Goal: Information Seeking & Learning: Learn about a topic

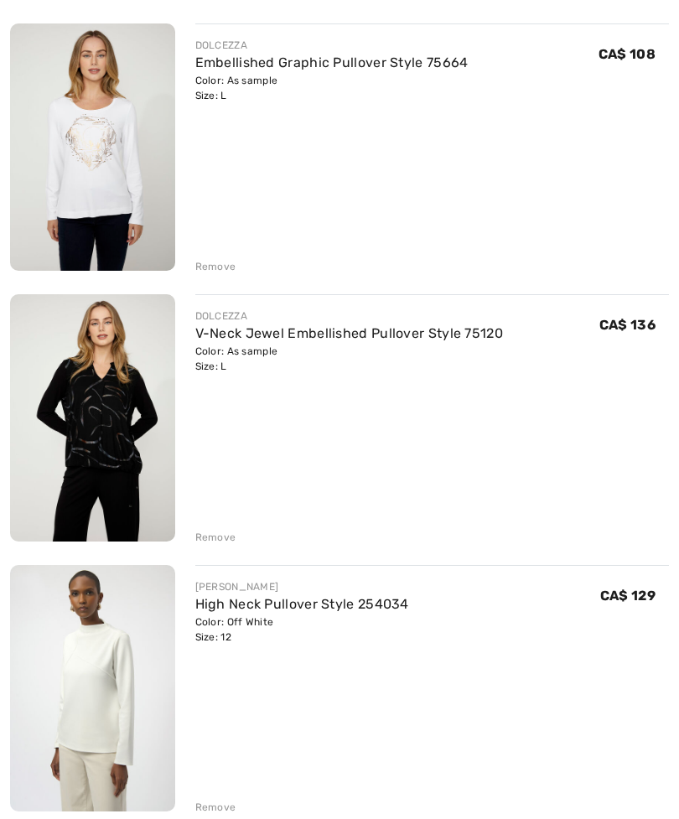
scroll to position [240, 0]
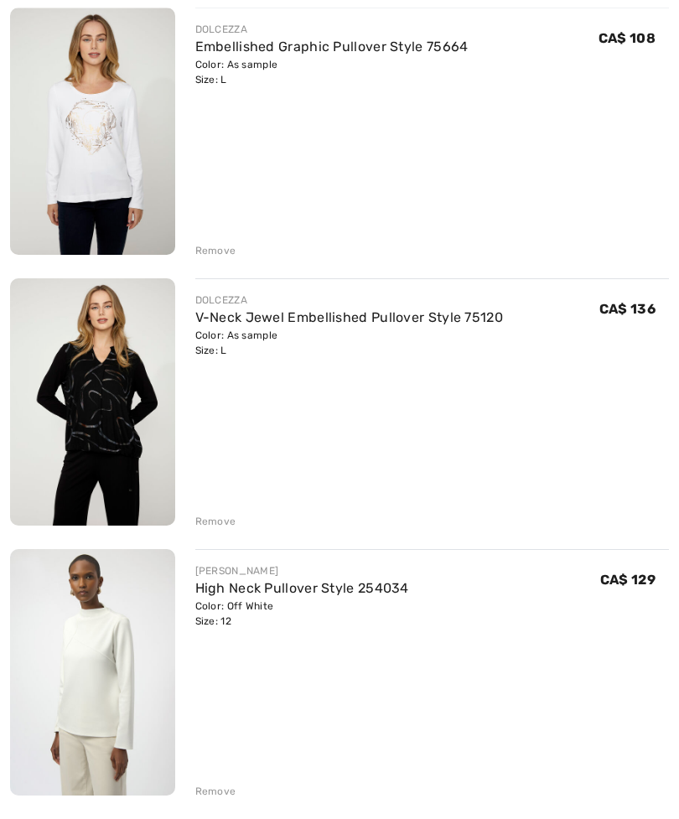
click at [214, 795] on div "Remove" at bounding box center [215, 791] width 41 height 15
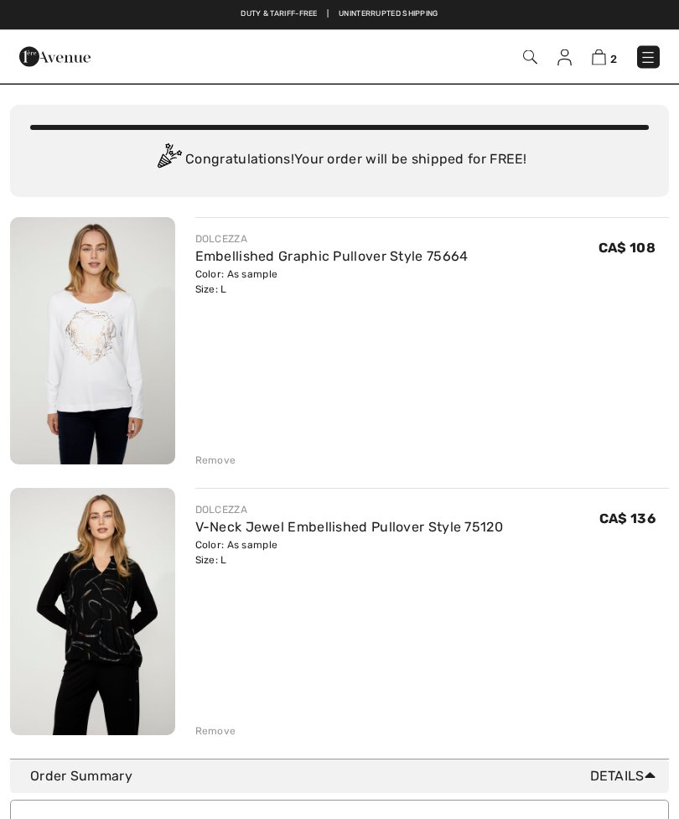
scroll to position [30, 0]
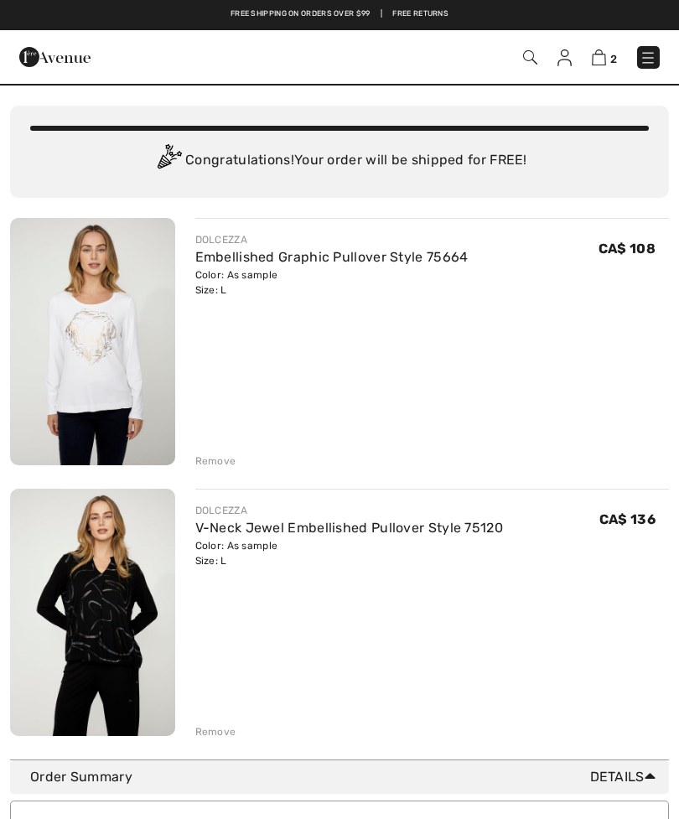
click at [403, 261] on link "Embellished Graphic Pullover Style 75664" at bounding box center [331, 257] width 273 height 16
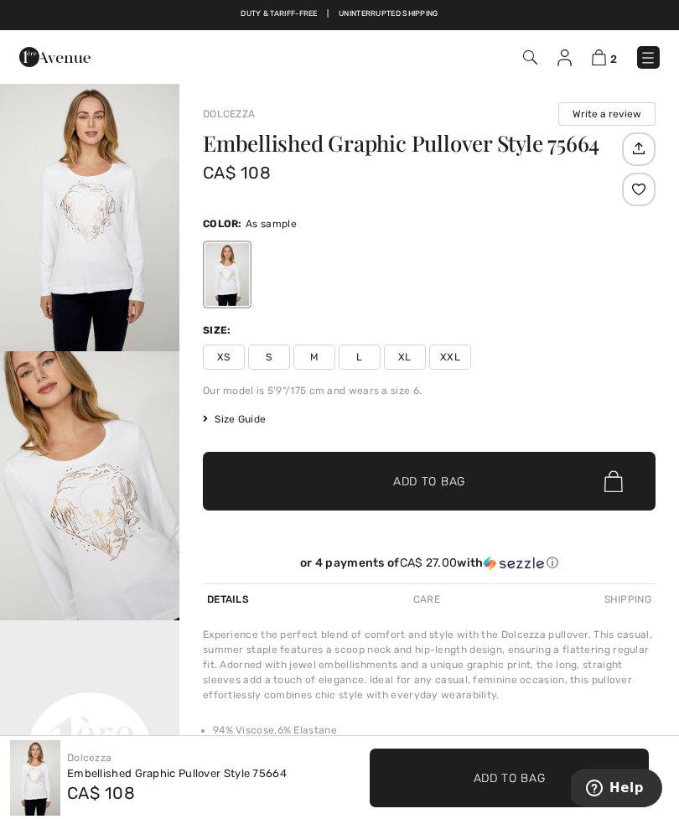
click at [603, 55] on img at bounding box center [599, 57] width 14 height 16
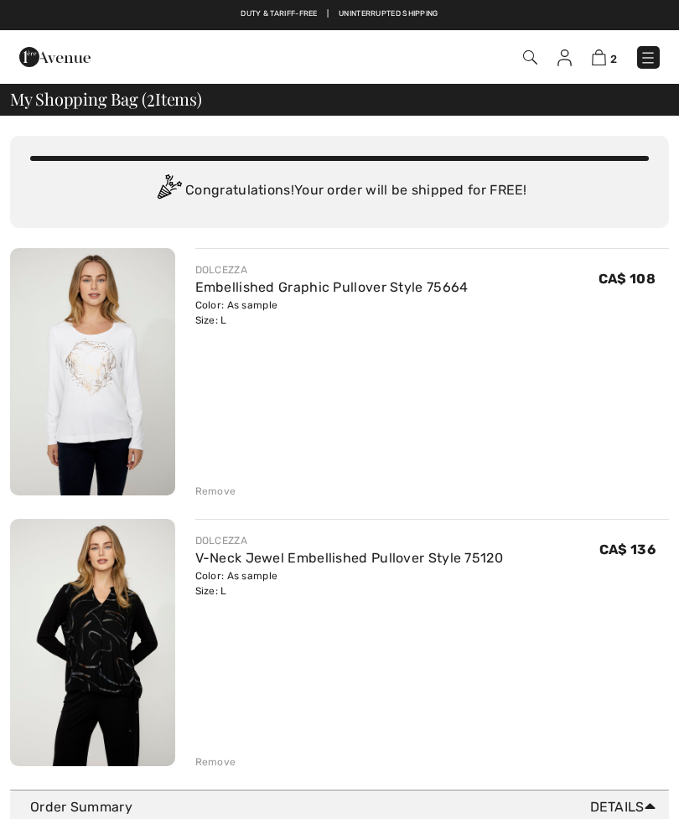
click at [279, 565] on link "V-Neck Jewel Embellished Pullover Style 75120" at bounding box center [349, 558] width 308 height 16
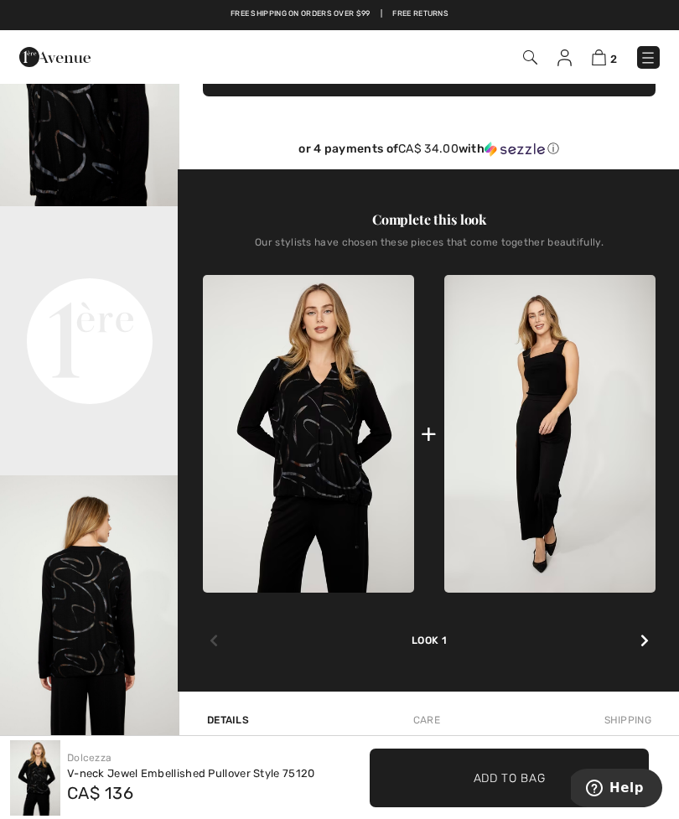
scroll to position [411, 0]
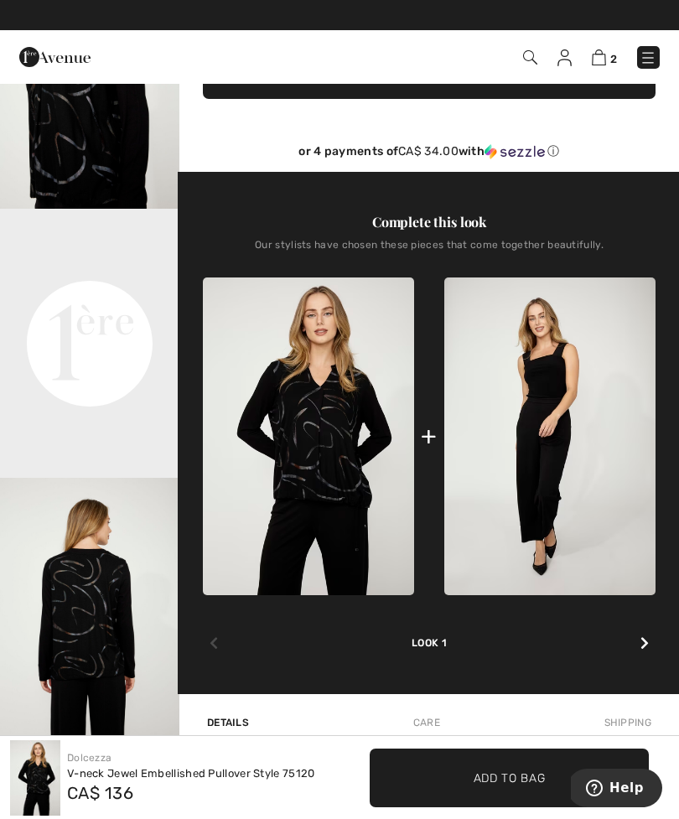
click at [98, 298] on video "Your browser does not support the video tag." at bounding box center [89, 254] width 179 height 90
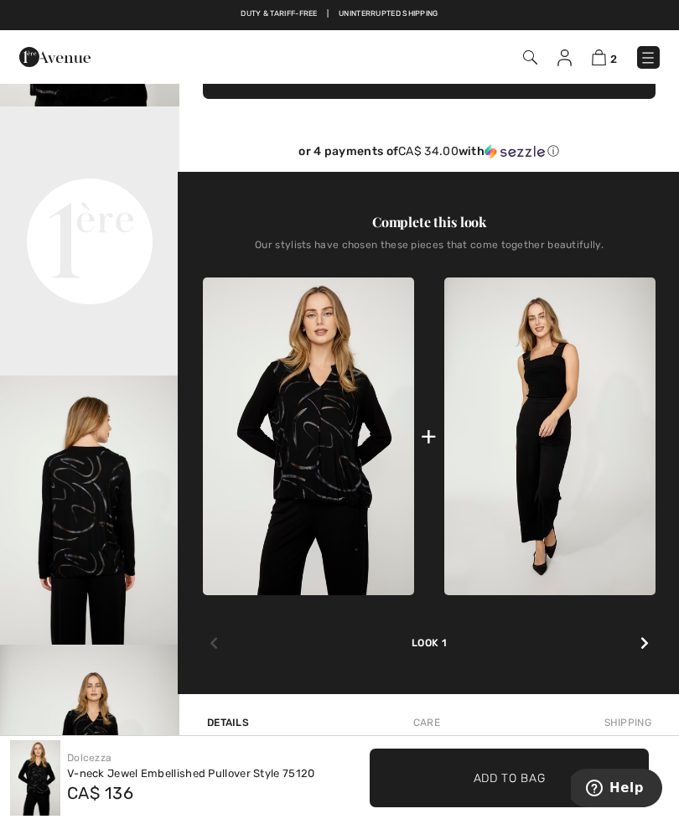
scroll to position [109, 0]
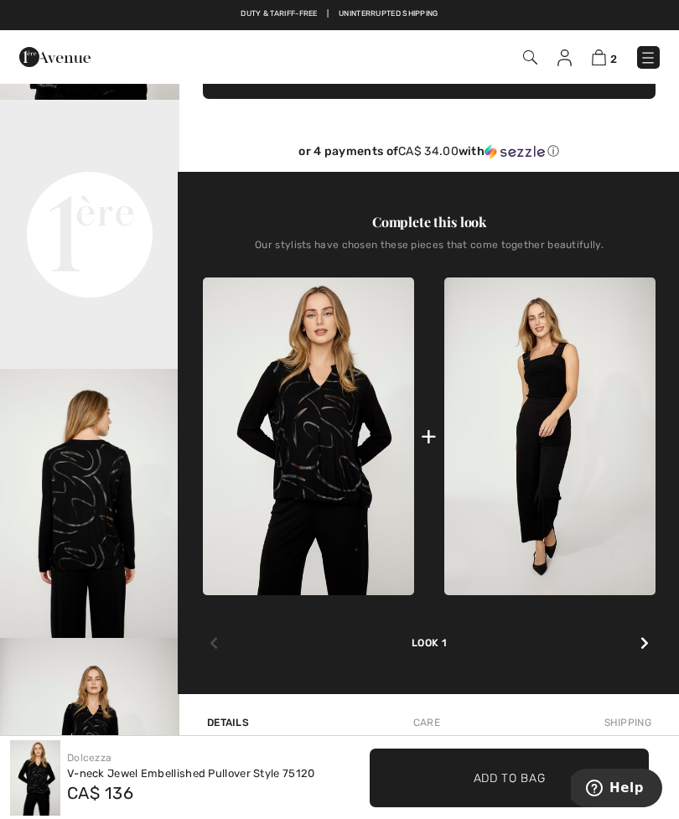
click at [103, 552] on img "3 / 5" at bounding box center [89, 503] width 179 height 269
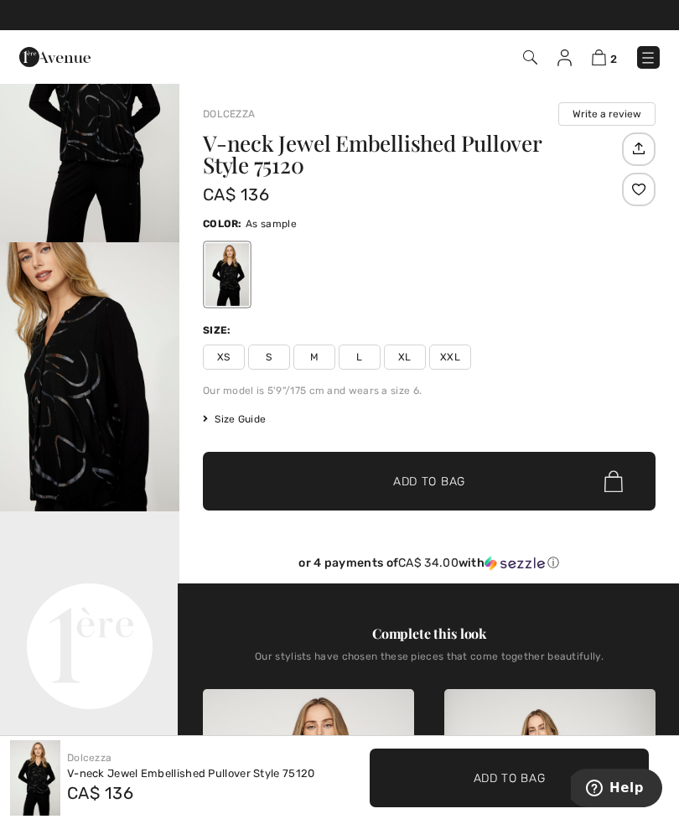
click at [602, 63] on img at bounding box center [599, 57] width 14 height 16
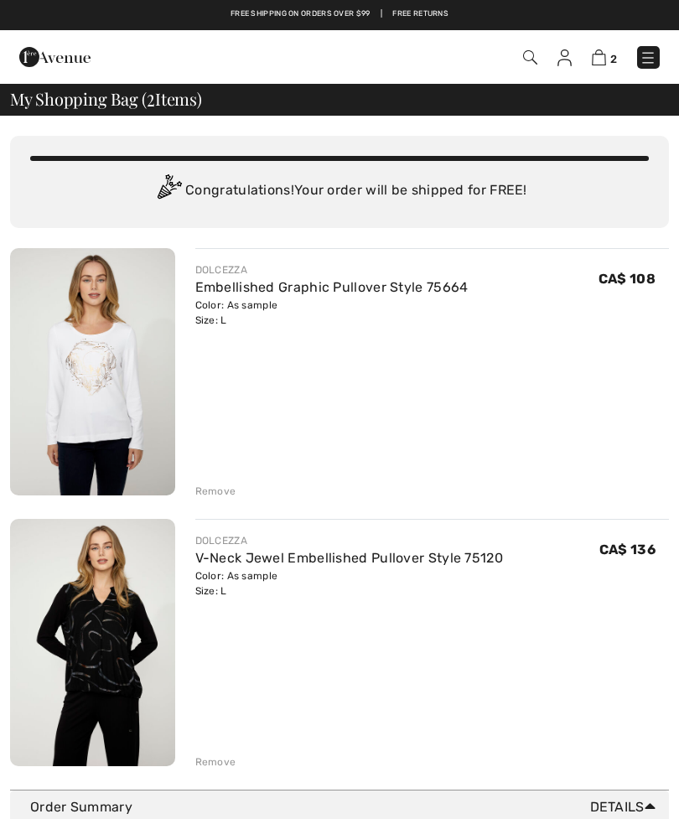
click at [650, 59] on img at bounding box center [647, 57] width 17 height 17
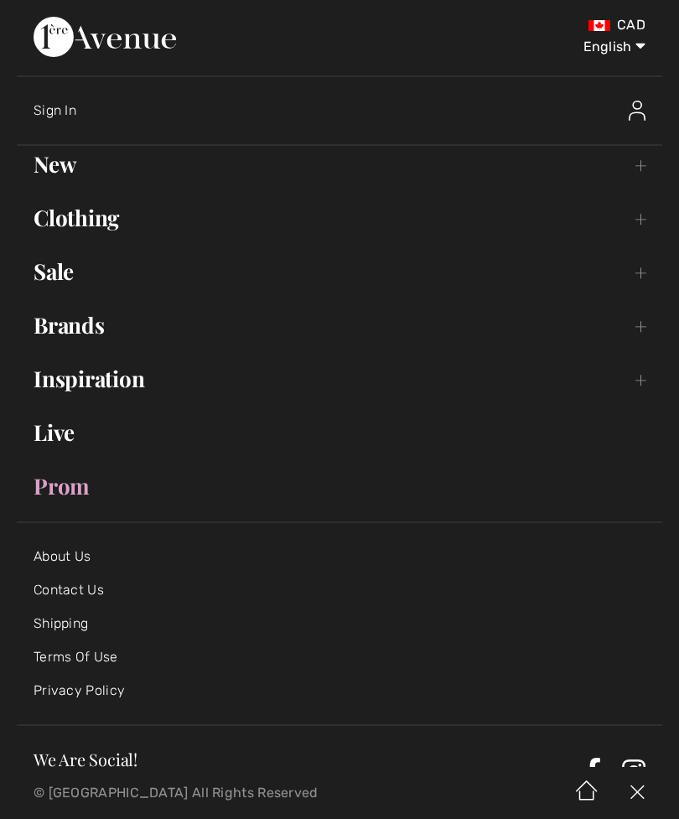
click at [75, 173] on link "New Toggle submenu" at bounding box center [339, 164] width 645 height 37
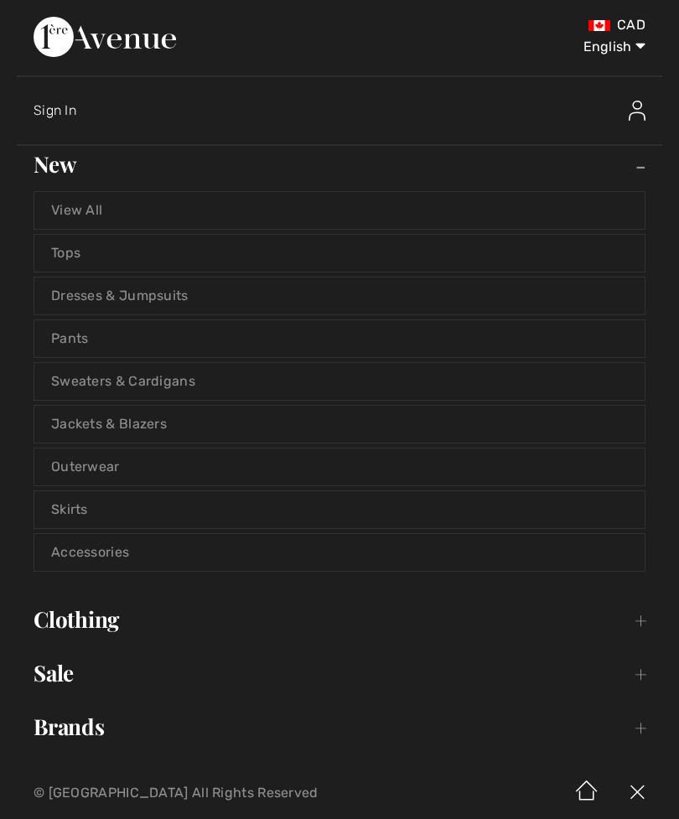
click at [102, 216] on link "View All" at bounding box center [339, 210] width 610 height 37
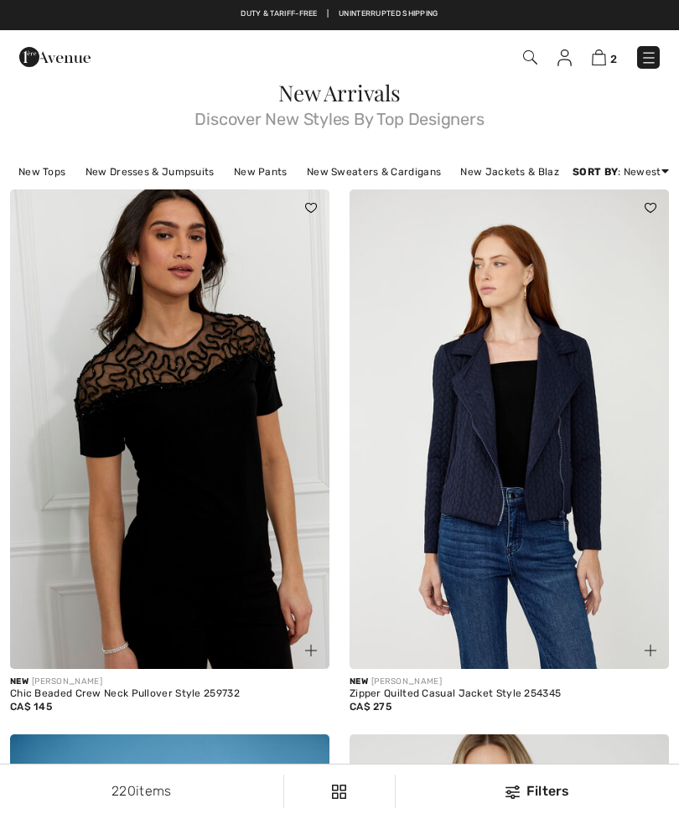
checkbox input "true"
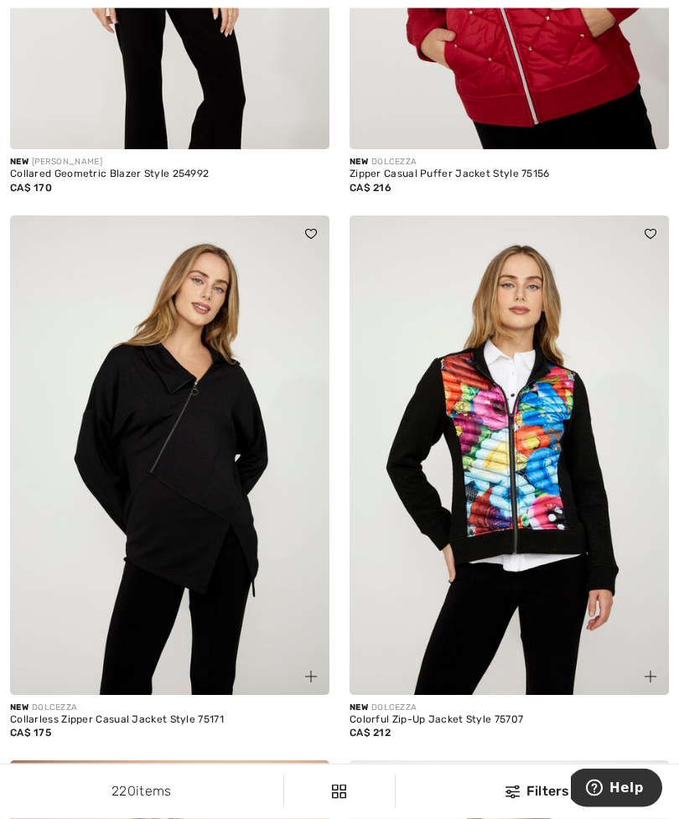
scroll to position [5649, 0]
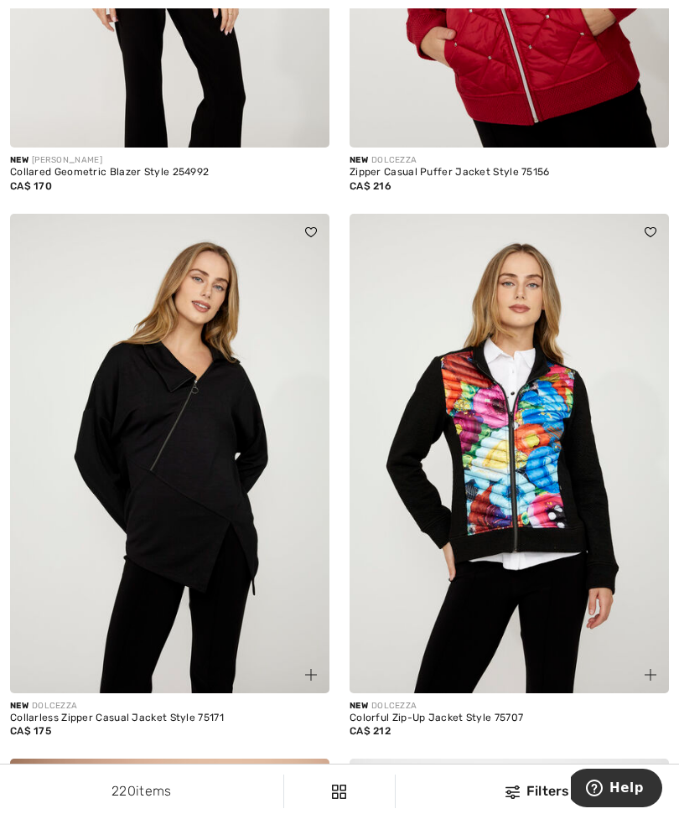
click at [186, 509] on img at bounding box center [169, 453] width 319 height 479
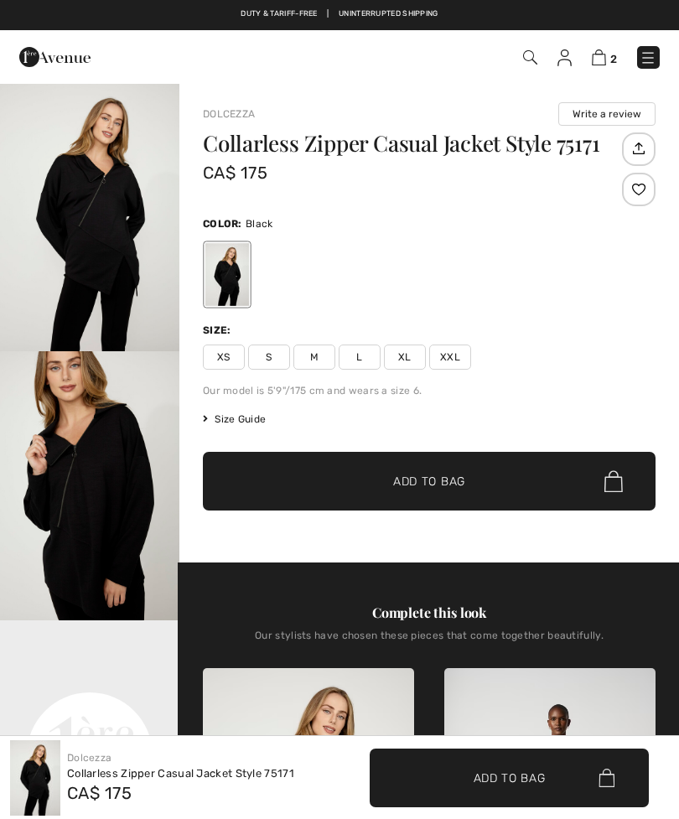
checkbox input "true"
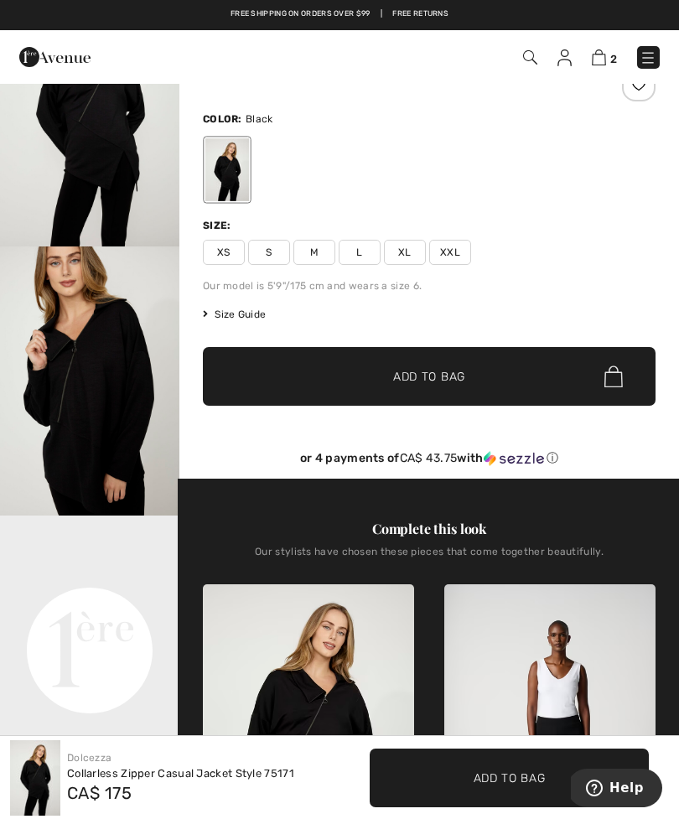
scroll to position [104, 0]
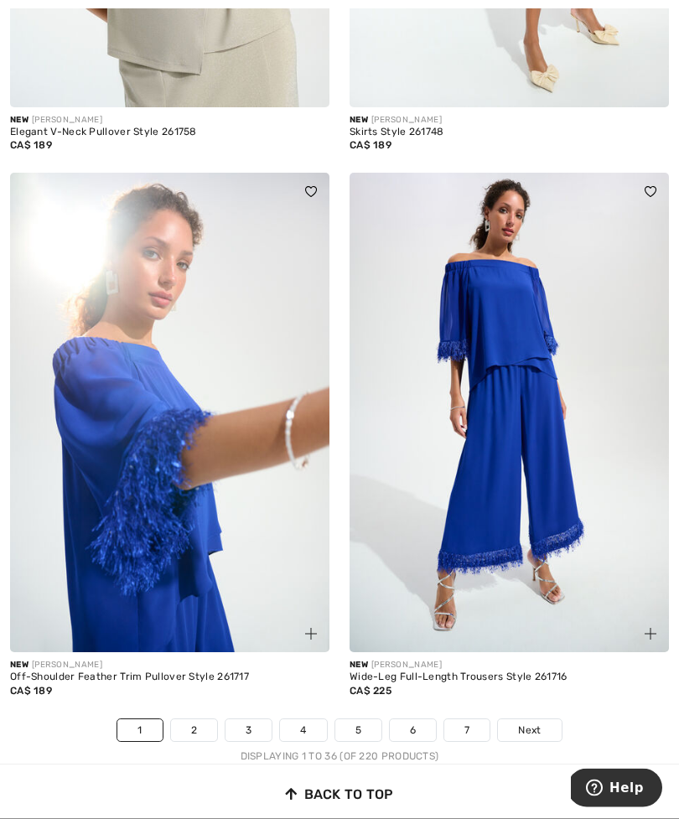
scroll to position [9999, 0]
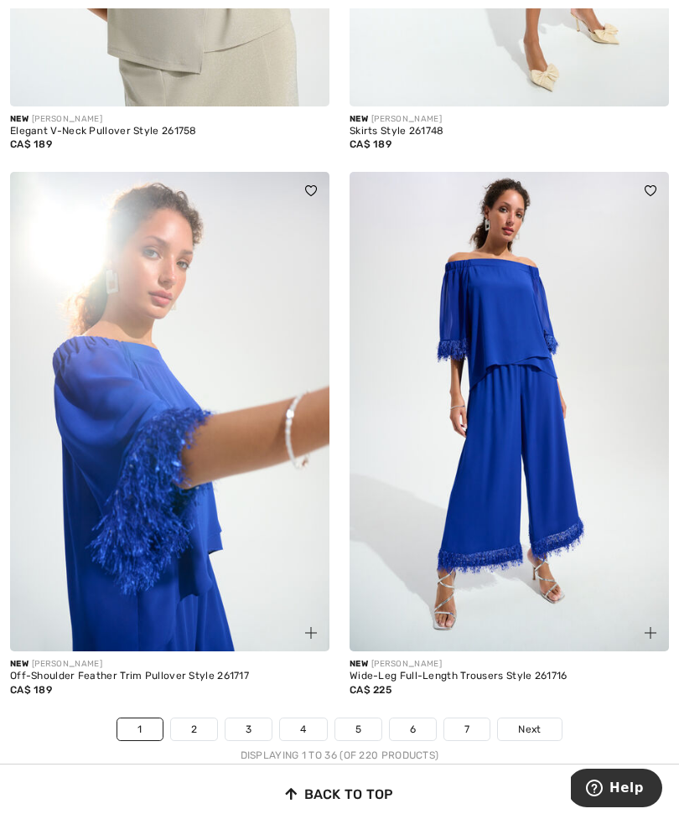
click at [193, 718] on link "2" at bounding box center [194, 729] width 46 height 22
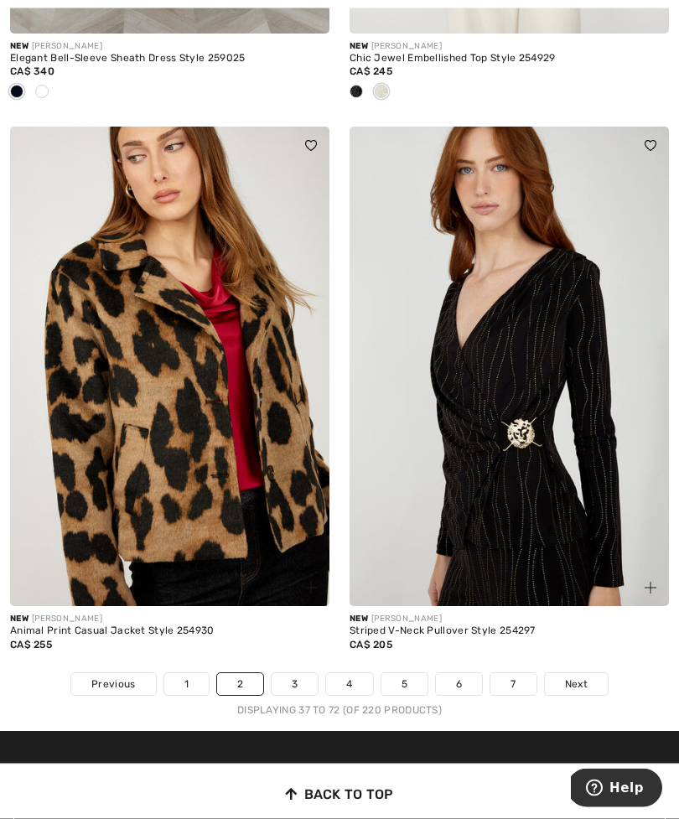
scroll to position [10210, 0]
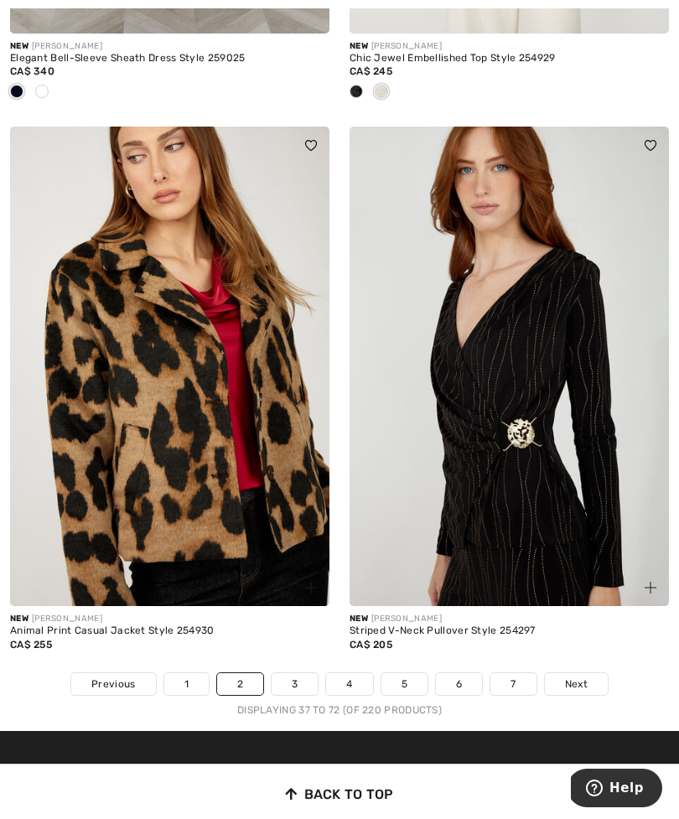
click at [292, 673] on link "3" at bounding box center [294, 684] width 46 height 22
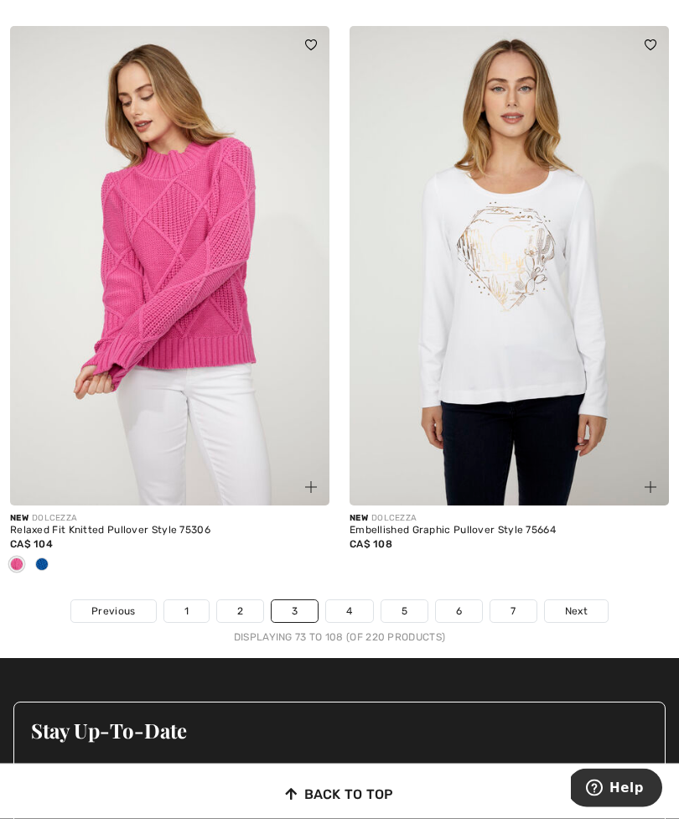
scroll to position [10174, 0]
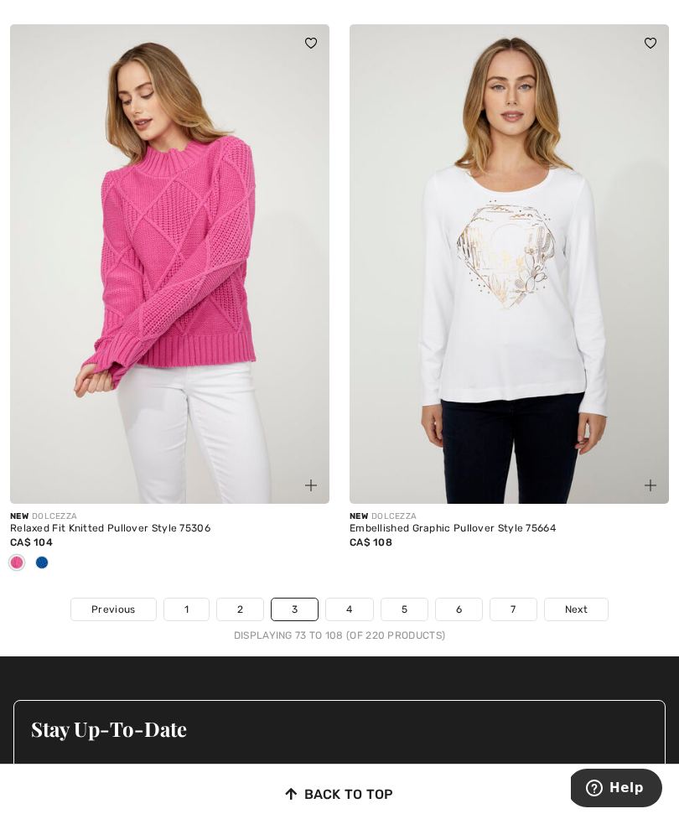
click at [572, 602] on span "Next" at bounding box center [576, 609] width 23 height 15
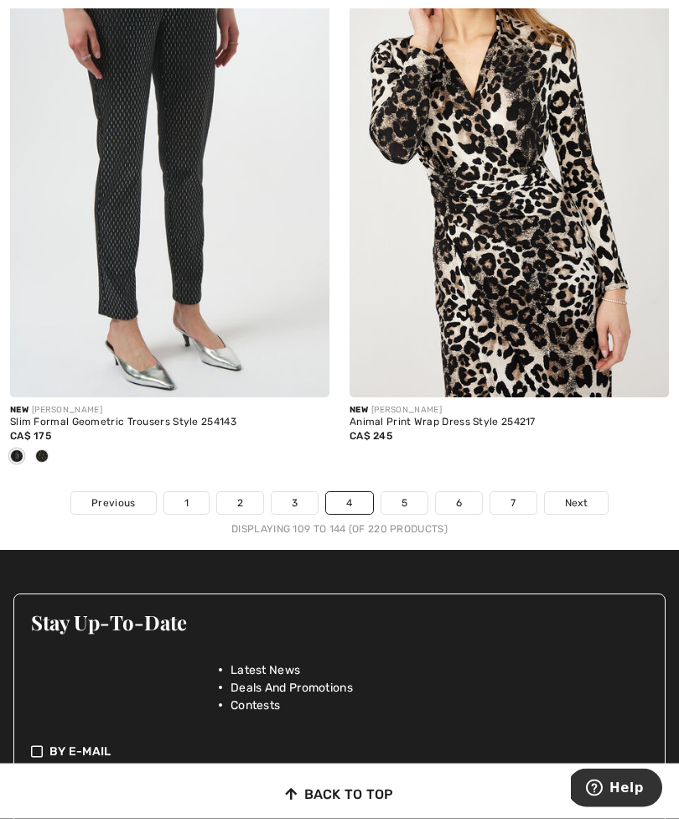
scroll to position [10308, 0]
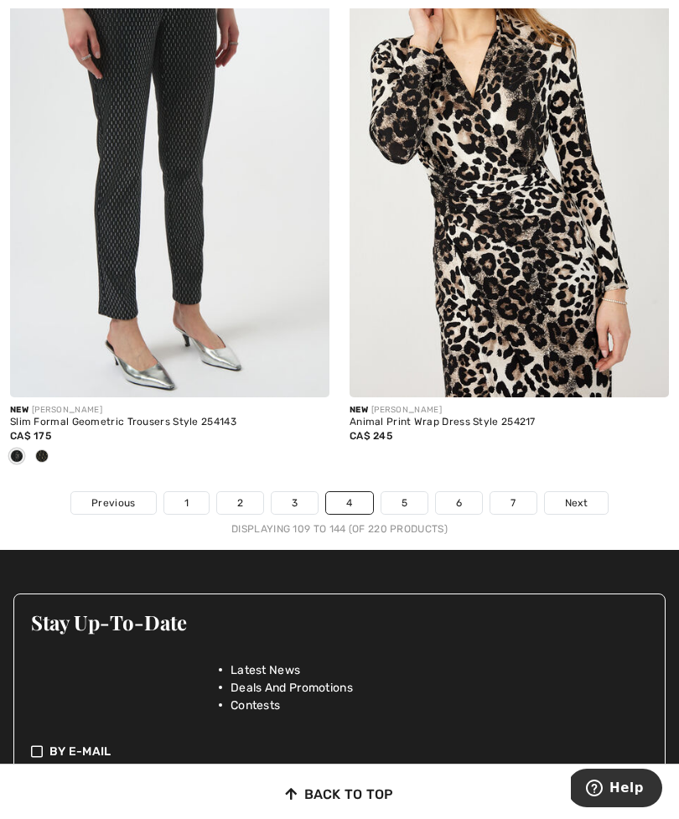
click at [576, 495] on span "Next" at bounding box center [576, 502] width 23 height 15
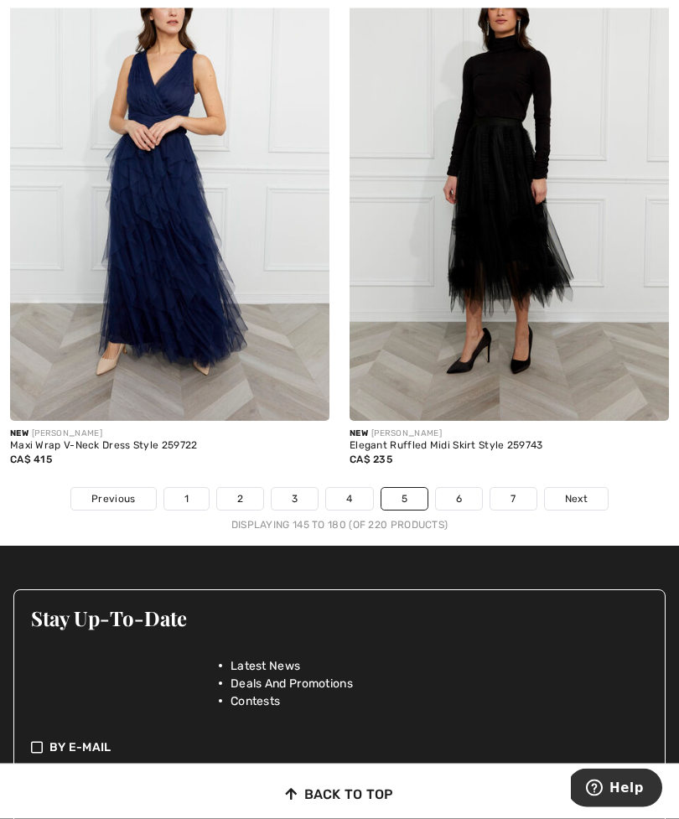
scroll to position [10312, 0]
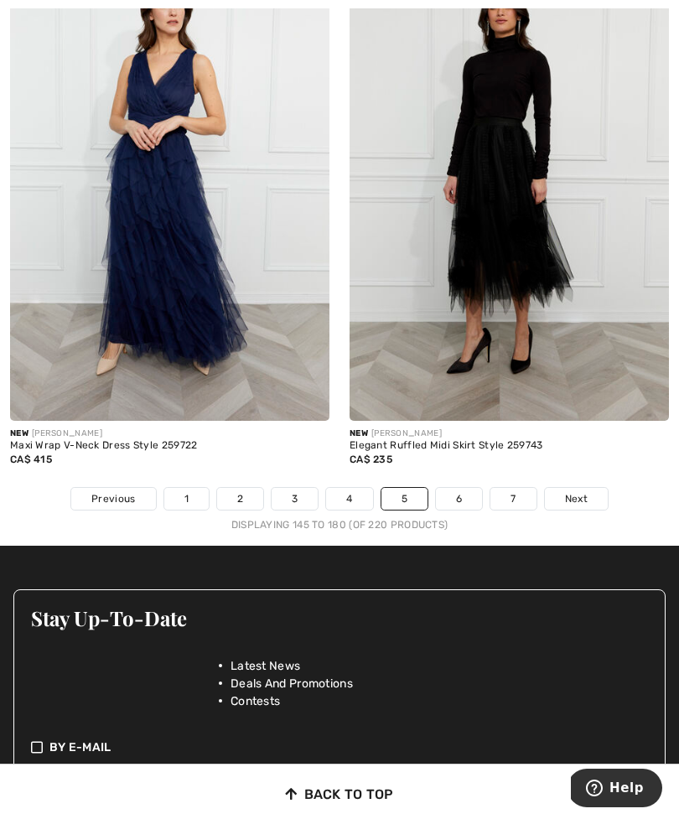
click at [572, 492] on span "Next" at bounding box center [576, 498] width 23 height 15
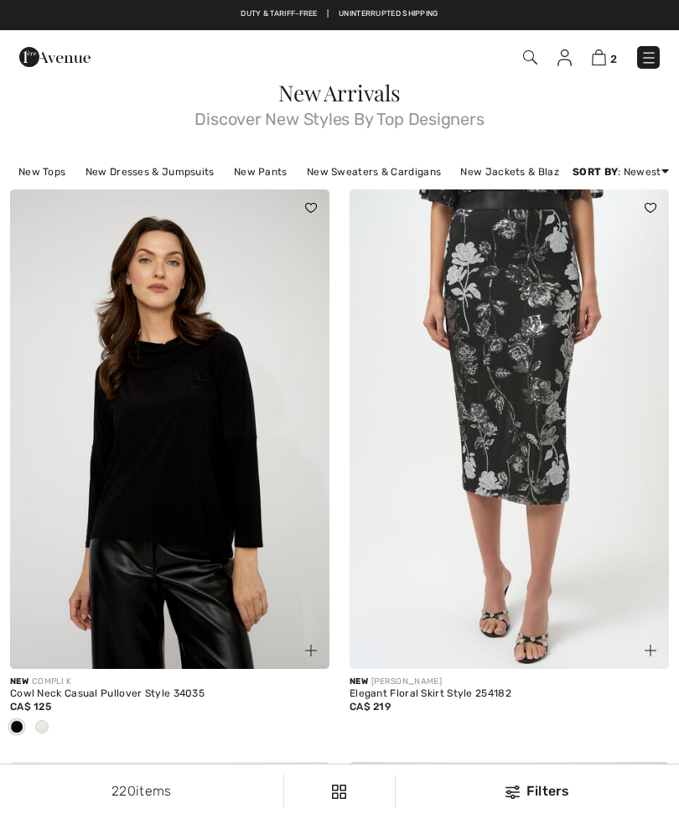
checkbox input "true"
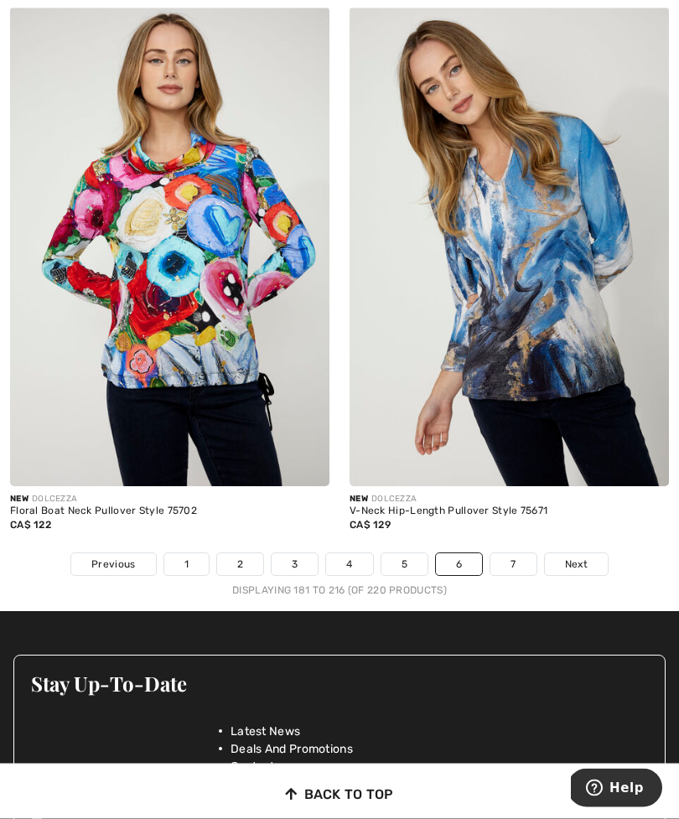
scroll to position [10247, 0]
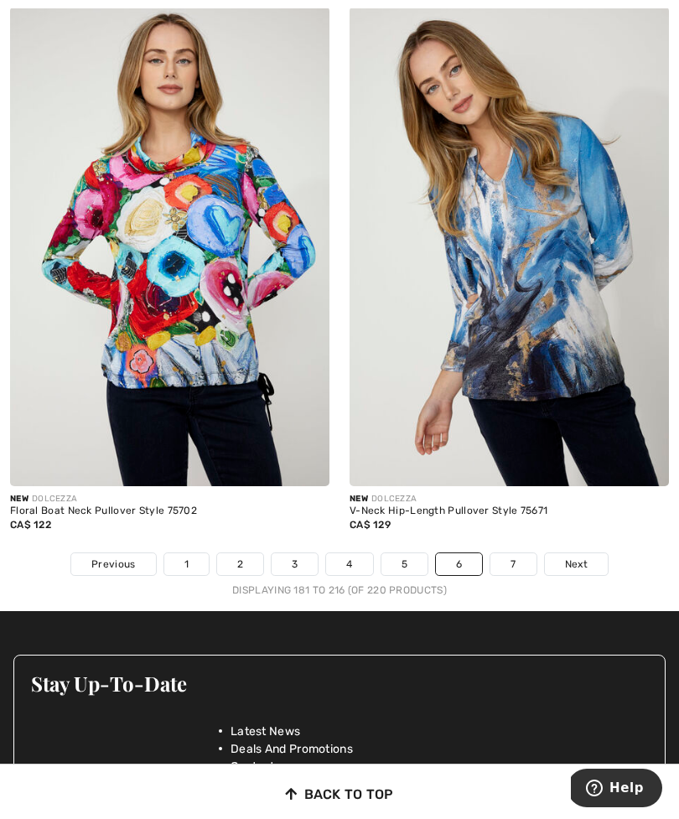
click at [576, 557] on span "Next" at bounding box center [576, 563] width 23 height 15
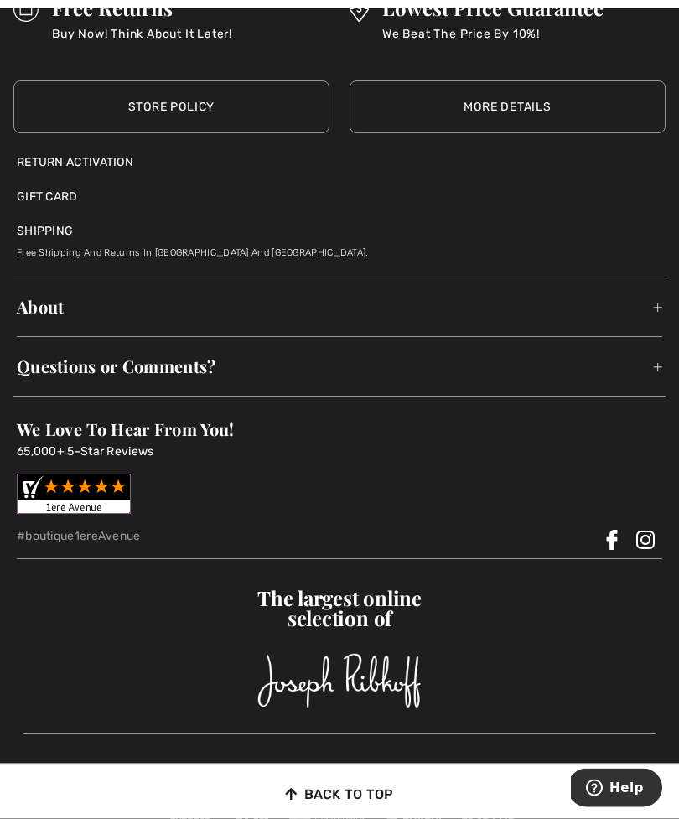
scroll to position [1954, 0]
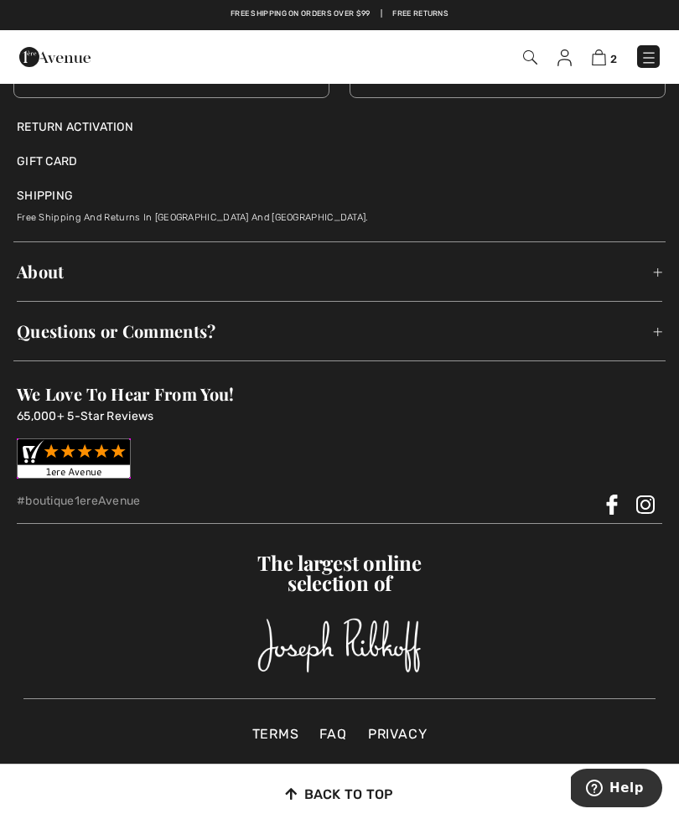
click at [664, 324] on div "About About Us Contact Us Shipping Terms Of Use Privacy Policy Questions or Com…" at bounding box center [339, 301] width 652 height 120
click at [655, 333] on span "Questions or Comments?" at bounding box center [339, 331] width 645 height 52
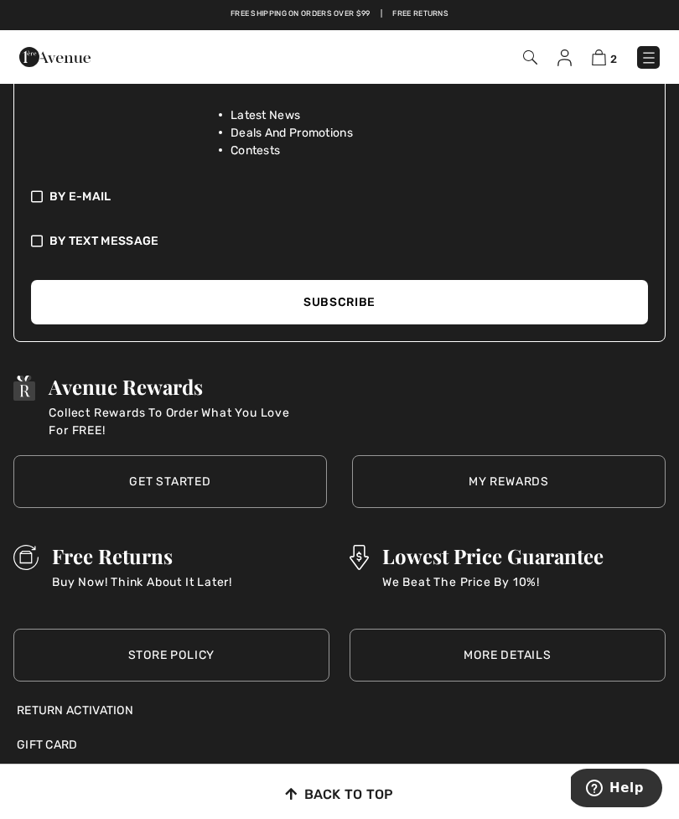
scroll to position [1370, 0]
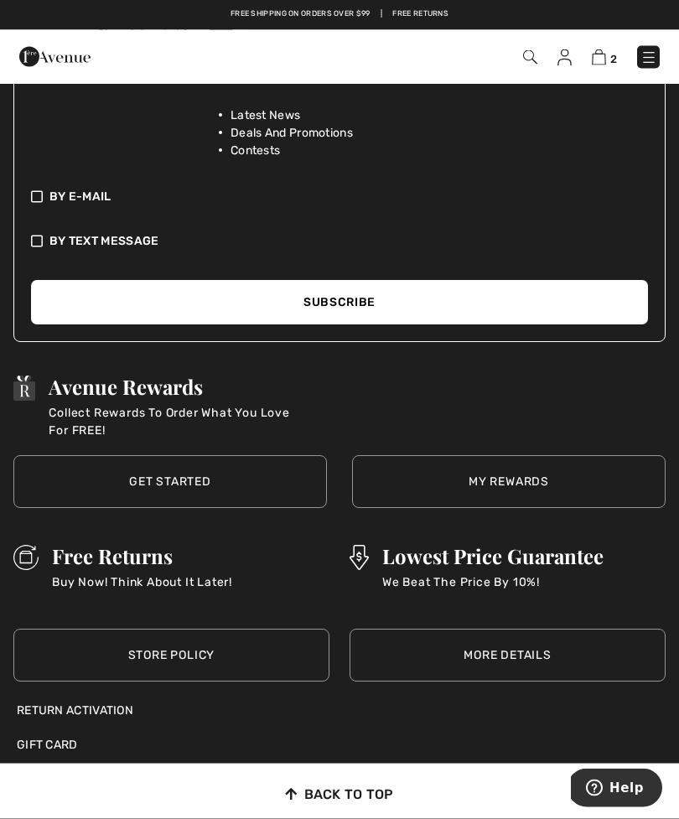
click at [187, 486] on link "Get Started" at bounding box center [169, 482] width 313 height 53
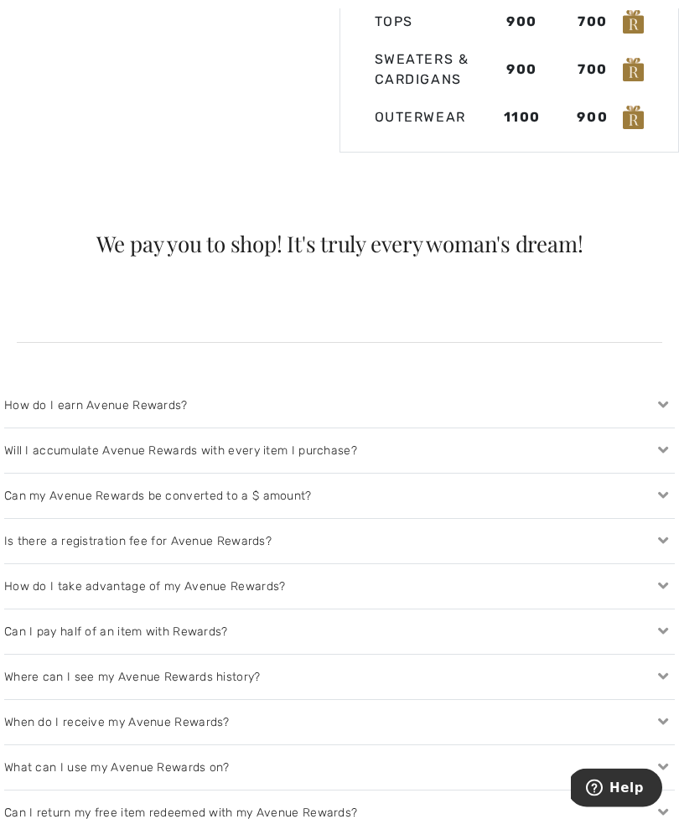
scroll to position [1930, 0]
click at [658, 395] on icon at bounding box center [662, 404] width 23 height 18
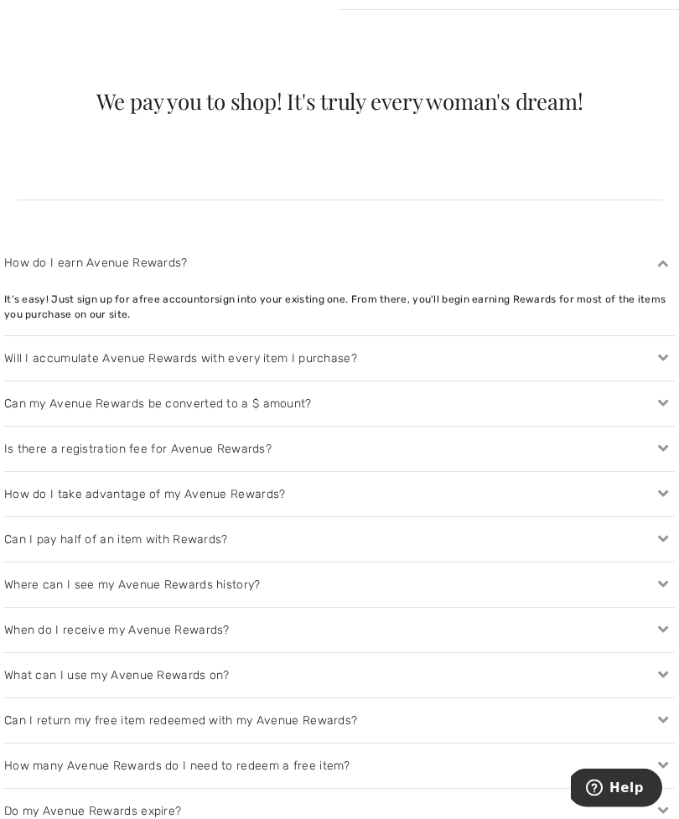
scroll to position [2073, 0]
click at [668, 353] on icon at bounding box center [662, 358] width 23 height 18
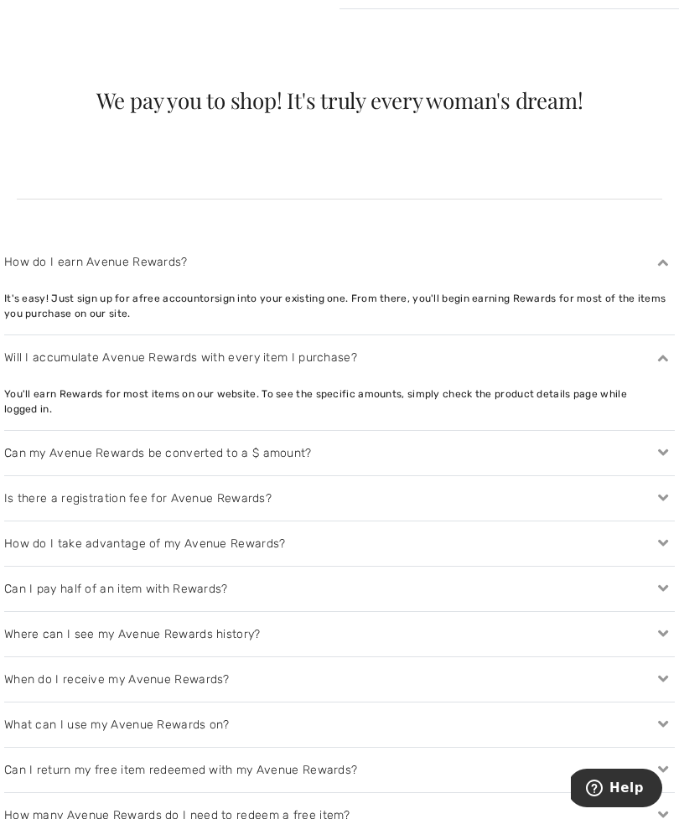
click at [656, 444] on icon at bounding box center [662, 453] width 23 height 18
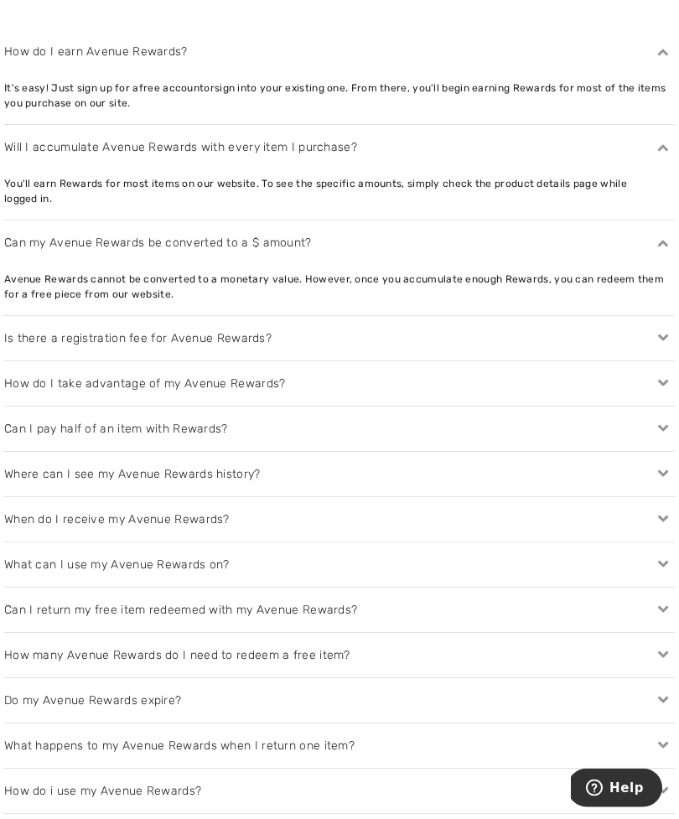
scroll to position [2283, 0]
click at [659, 420] on icon at bounding box center [662, 429] width 23 height 18
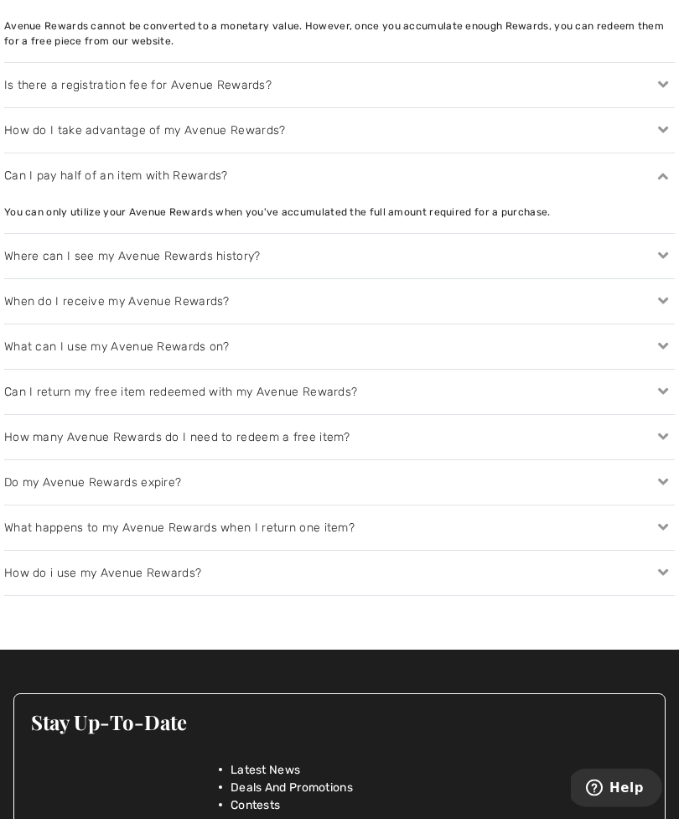
scroll to position [2536, 0]
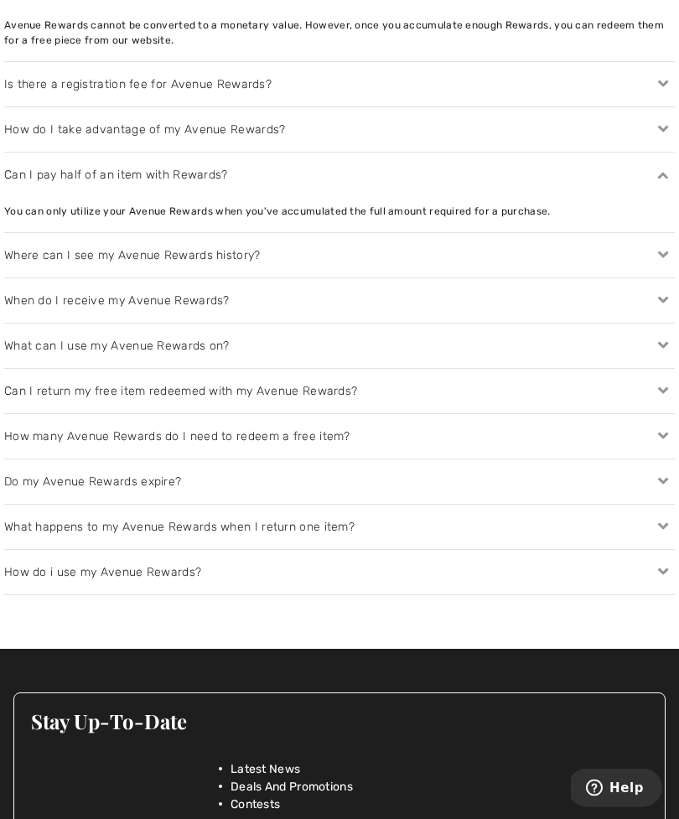
click at [656, 473] on icon at bounding box center [662, 482] width 23 height 18
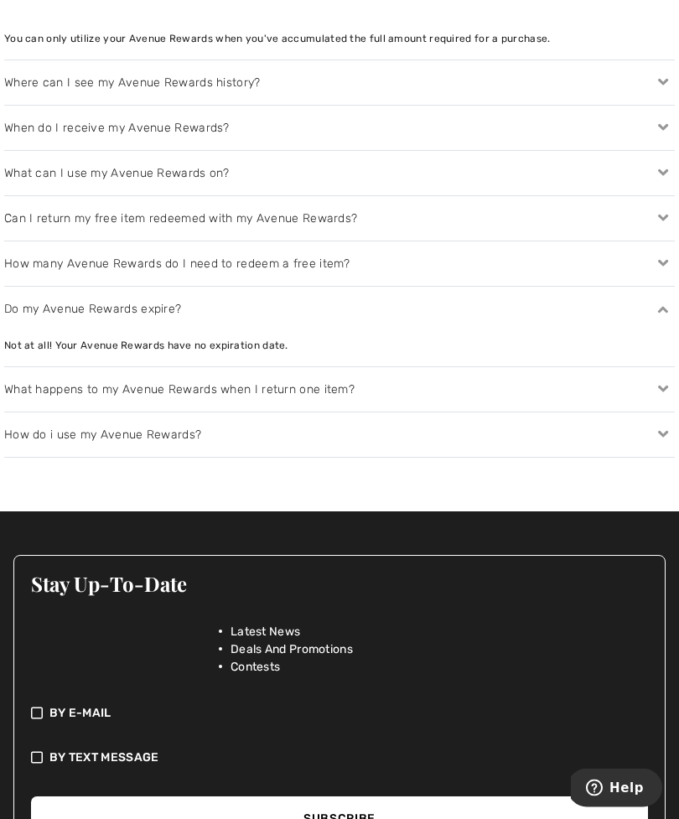
scroll to position [2711, 0]
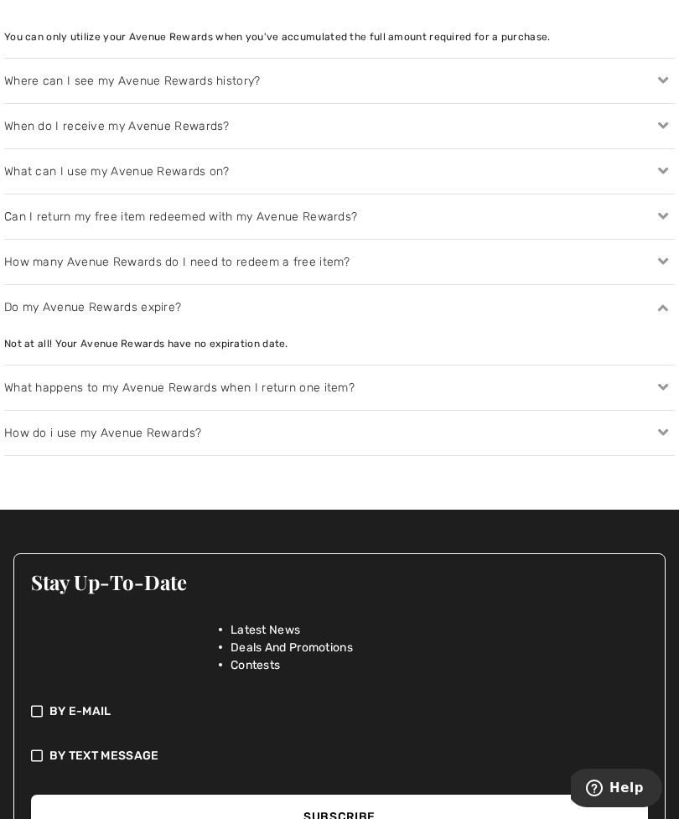
click at [666, 379] on icon at bounding box center [662, 388] width 23 height 18
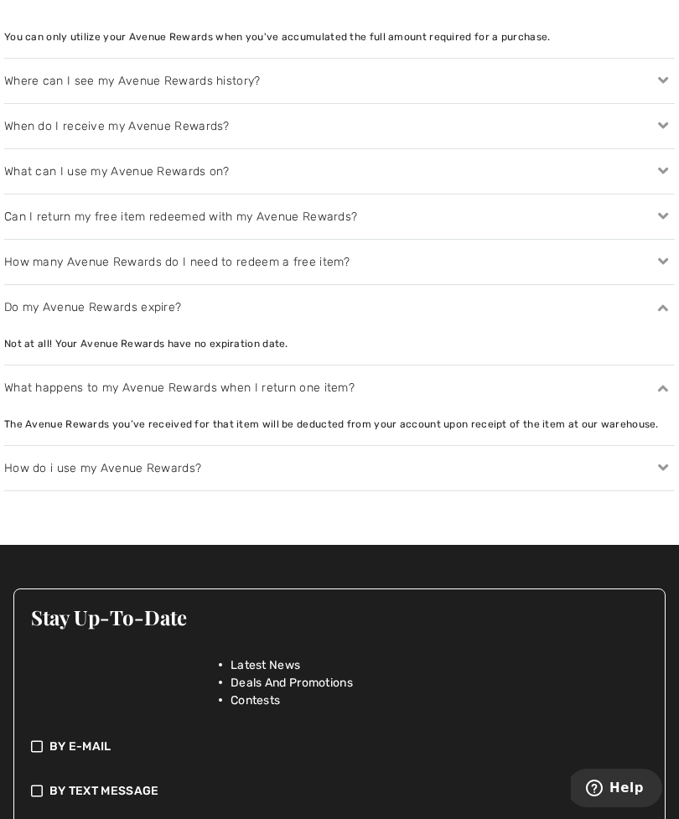
click at [333, 674] on span "Deals And Promotions" at bounding box center [291, 683] width 122 height 18
click at [306, 674] on span "Deals And Promotions" at bounding box center [291, 683] width 122 height 18
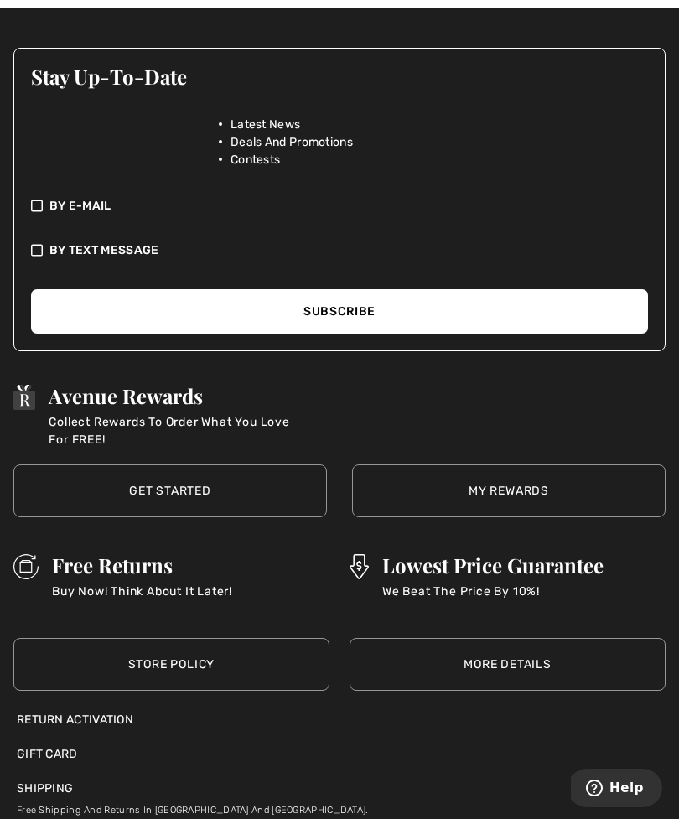
scroll to position [3284, 0]
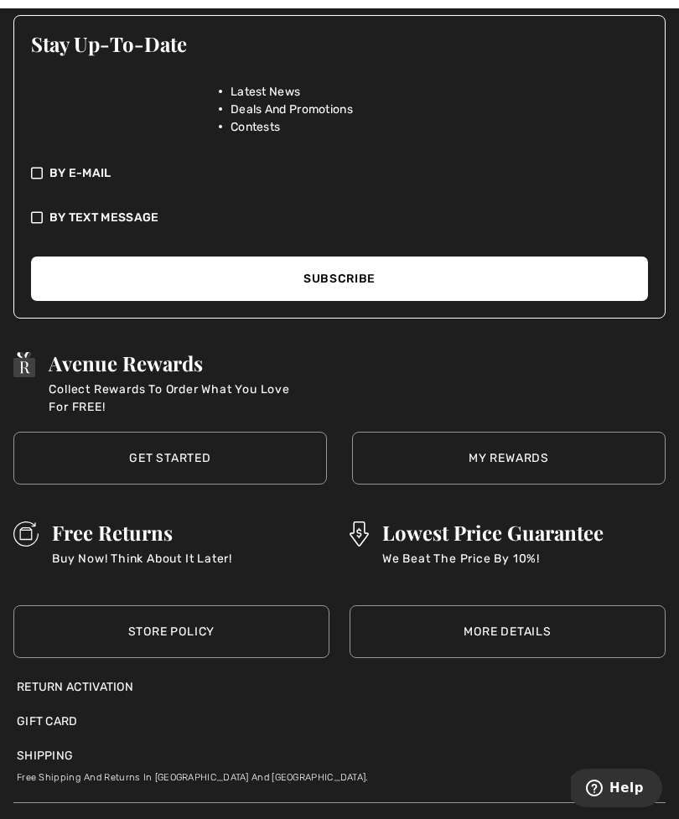
click at [513, 617] on link "More Details" at bounding box center [507, 631] width 316 height 53
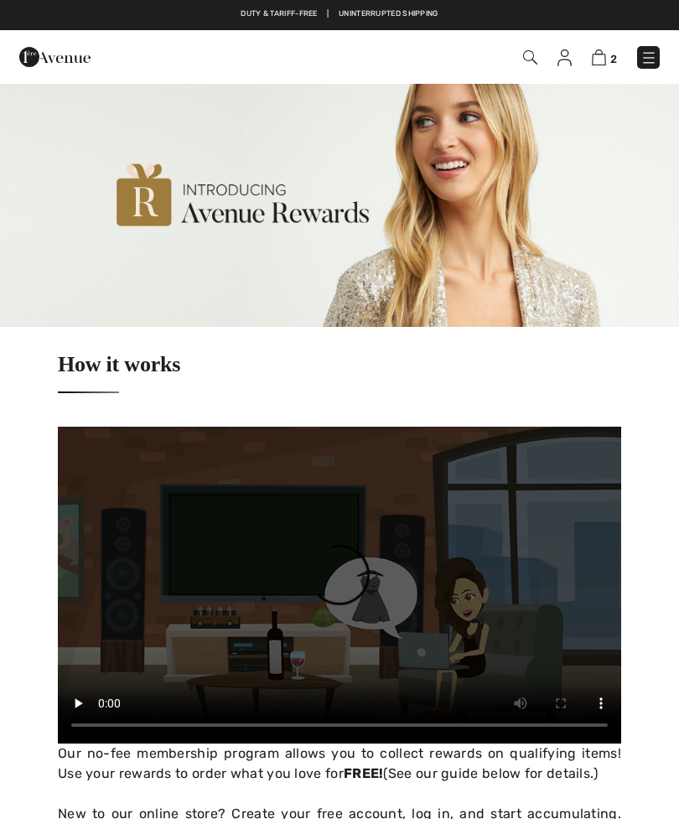
checkbox input "true"
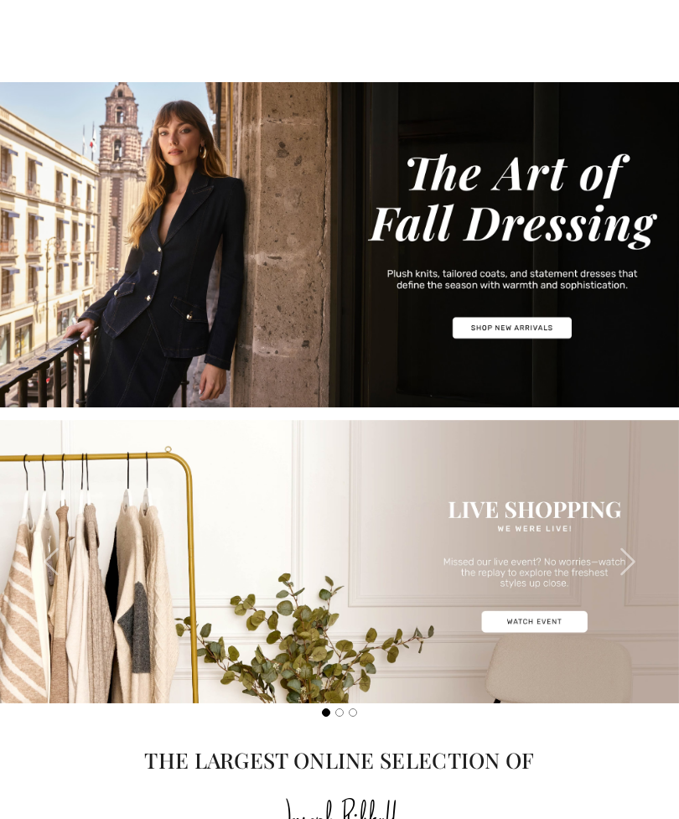
checkbox input "true"
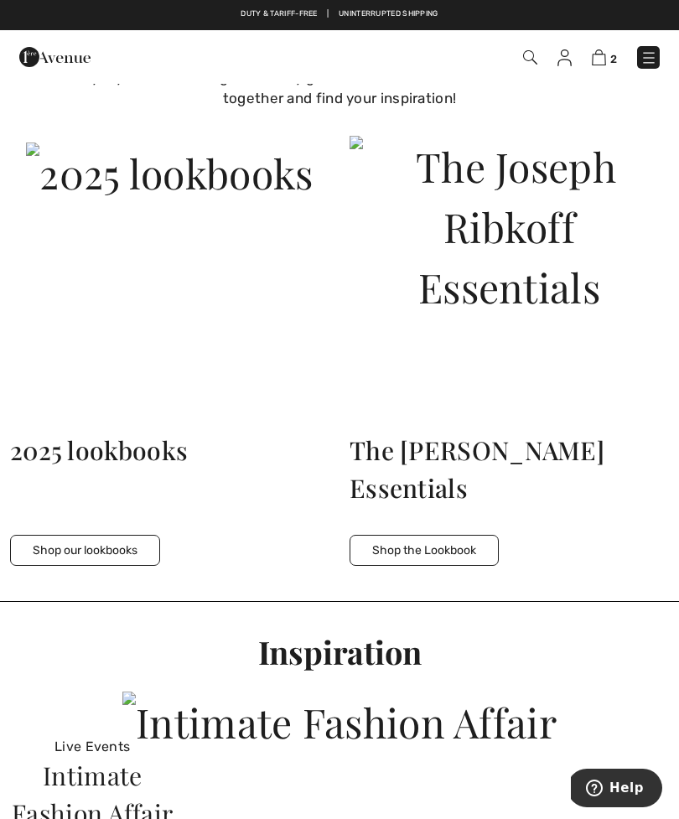
scroll to position [2870, 0]
